Goal: Obtain resource: Obtain resource

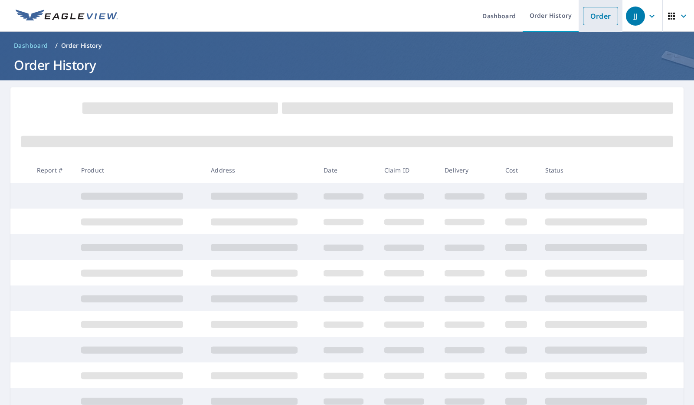
click at [579, 25] on li "Order" at bounding box center [601, 16] width 44 height 32
click at [596, 14] on link "Order" at bounding box center [600, 16] width 35 height 18
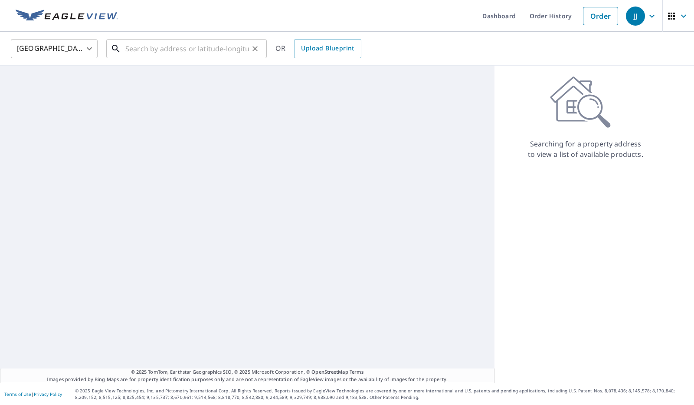
click at [177, 50] on input "text" at bounding box center [187, 48] width 124 height 24
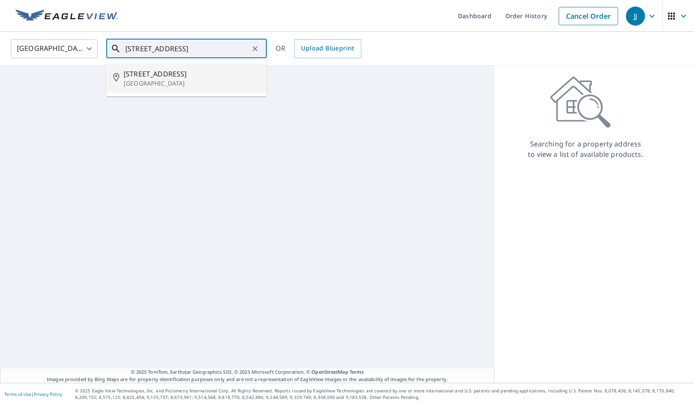
click at [162, 79] on p "[GEOGRAPHIC_DATA]" at bounding box center [192, 83] width 136 height 9
type input "[STREET_ADDRESS]"
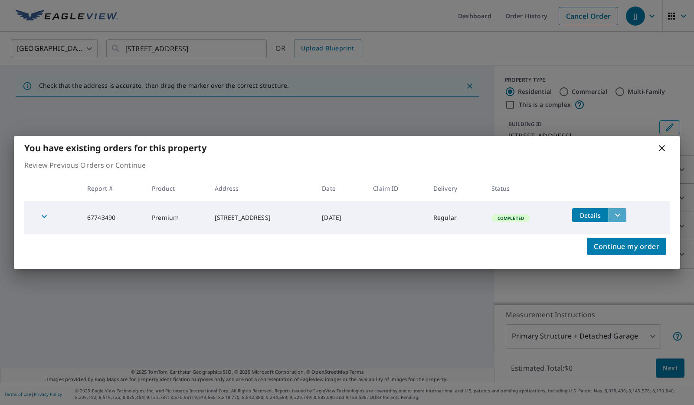
click at [623, 210] on icon "filesDropdownBtn-67743490" at bounding box center [618, 215] width 10 height 10
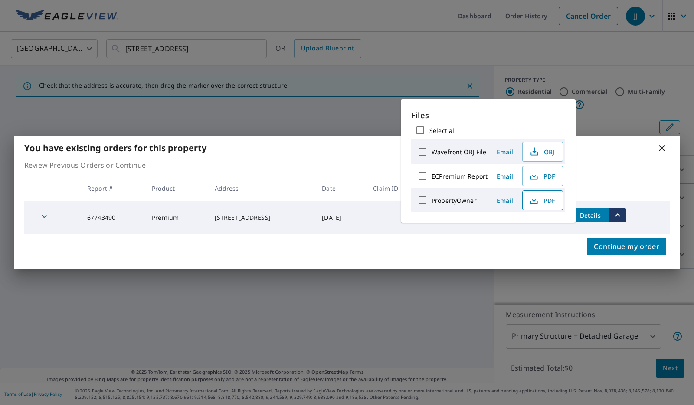
click at [542, 199] on span "PDF" at bounding box center [542, 200] width 28 height 10
click at [543, 175] on span "PDF" at bounding box center [542, 176] width 28 height 10
